Goal: Information Seeking & Learning: Find contact information

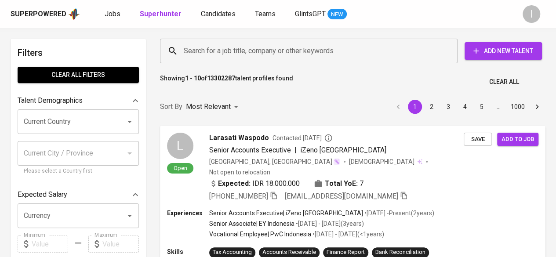
click at [350, 57] on input "Search for a job title, company or other keywords" at bounding box center [310, 51] width 259 height 17
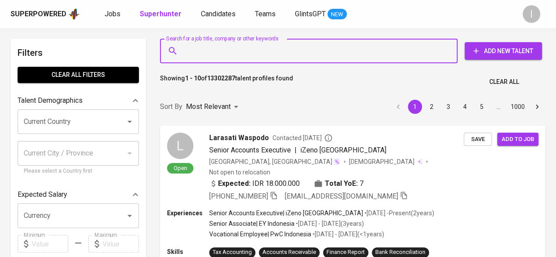
paste input "[PERSON_NAME]"
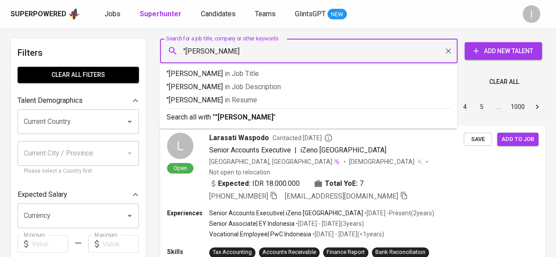
click at [350, 57] on input ""[PERSON_NAME]" at bounding box center [310, 51] width 259 height 17
type input ""[PERSON_NAME]""
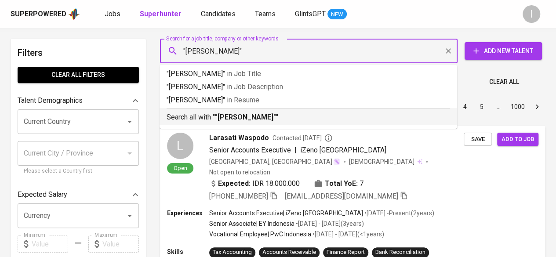
click at [338, 125] on ul ""[PERSON_NAME]" in Job Title "[PERSON_NAME]" in Job Description "[PERSON_NAME]"…" at bounding box center [307, 97] width 297 height 64
click at [312, 124] on li "Search all with " "[PERSON_NAME]" "" at bounding box center [307, 116] width 297 height 17
click at [280, 120] on div "Sort By Most Relevant MOST_RELEVANT 1 2 3 4 5 … 1000" at bounding box center [353, 107] width 396 height 27
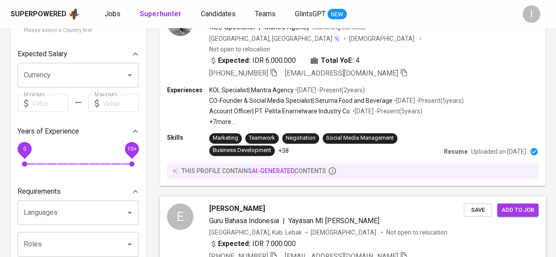
scroll to position [78, 0]
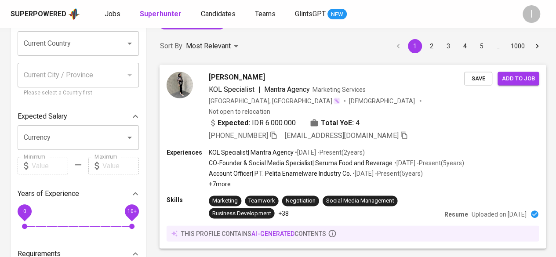
click at [435, 180] on p "+7 more ..." at bounding box center [336, 184] width 255 height 9
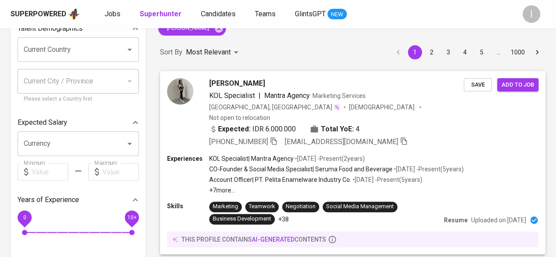
scroll to position [88, 0]
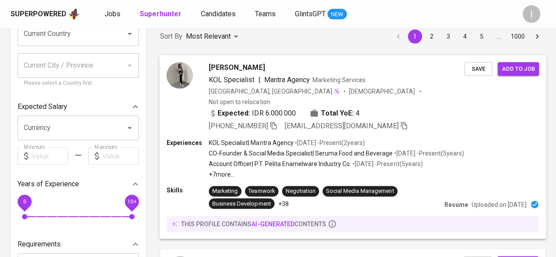
click at [233, 67] on span "[PERSON_NAME]" at bounding box center [237, 67] width 56 height 11
click at [233, 64] on span "[PERSON_NAME]" at bounding box center [237, 67] width 56 height 11
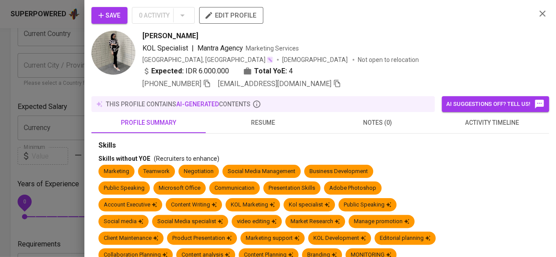
click at [242, 206] on div at bounding box center [278, 128] width 556 height 257
click at [362, 149] on div at bounding box center [278, 128] width 556 height 257
click at [361, 149] on div at bounding box center [278, 128] width 556 height 257
click at [273, 143] on div at bounding box center [278, 128] width 556 height 257
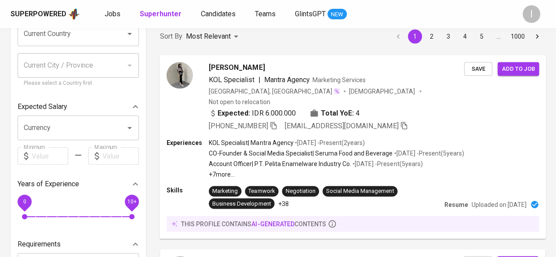
click at [264, 121] on span "[PHONE_NUMBER]" at bounding box center [238, 125] width 59 height 8
click at [276, 194] on div "Marketing Teamwork Negotiation Social Media Management Business Development +38" at bounding box center [325, 197] width 232 height 23
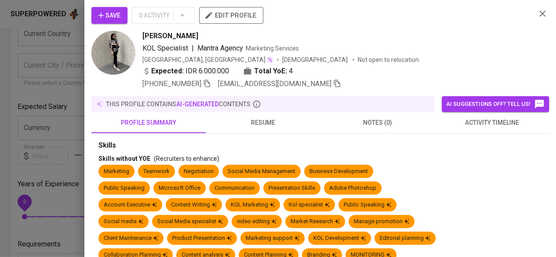
click at [276, 194] on div at bounding box center [278, 128] width 556 height 257
click at [486, 76] on div at bounding box center [278, 128] width 556 height 257
click at [471, 86] on div at bounding box center [278, 128] width 556 height 257
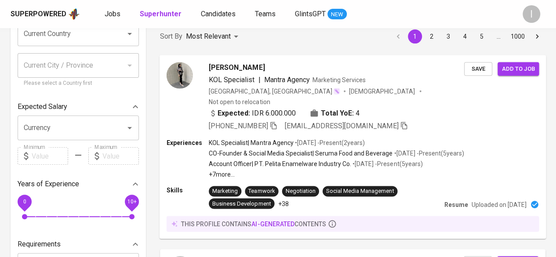
click at [401, 63] on div "[PERSON_NAME]" at bounding box center [336, 67] width 255 height 11
click at [440, 123] on div at bounding box center [278, 128] width 556 height 257
click at [458, 64] on div "[PERSON_NAME]" at bounding box center [336, 67] width 255 height 11
click at [323, 74] on div at bounding box center [278, 128] width 556 height 257
click at [237, 66] on span "[PERSON_NAME]" at bounding box center [237, 67] width 56 height 11
